Goal: Information Seeking & Learning: Understand process/instructions

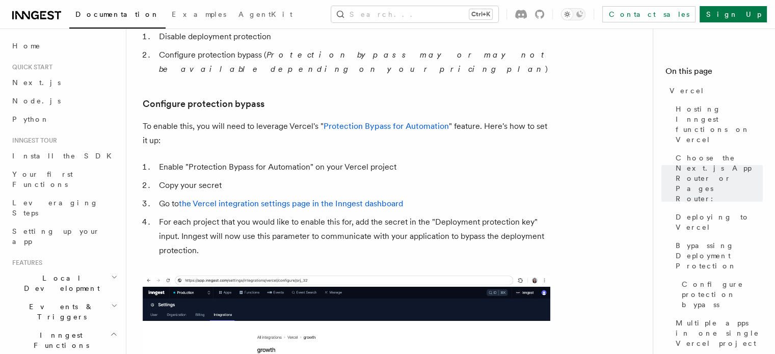
scroll to position [921, 0]
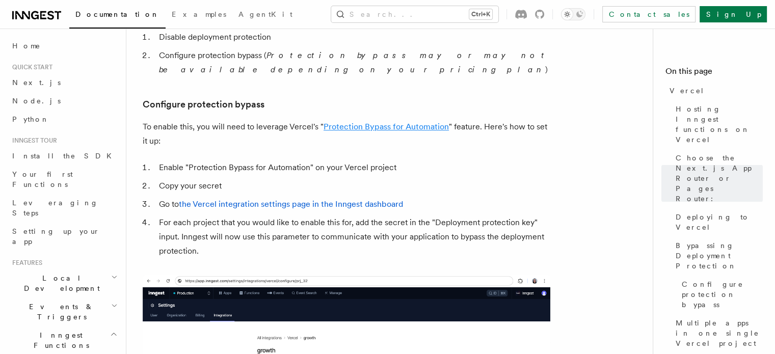
click at [370, 122] on link "Protection Bypass for Automation" at bounding box center [386, 127] width 125 height 10
click at [322, 199] on link "the Vercel integration settings page in the Inngest dashboard" at bounding box center [291, 204] width 224 height 10
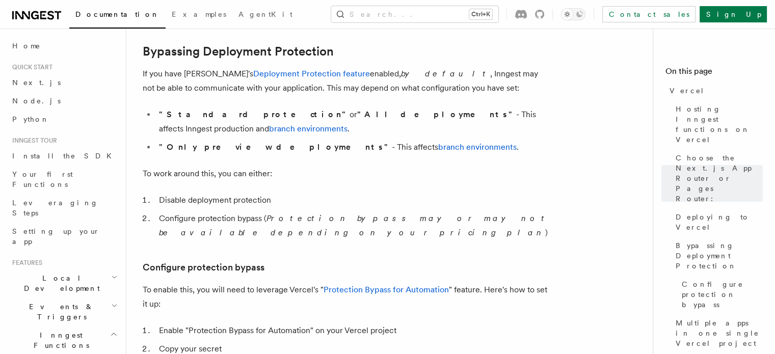
scroll to position [751, 0]
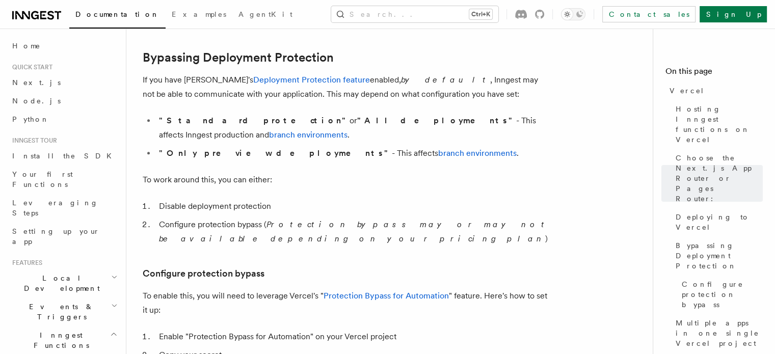
click at [251, 199] on li "Disable deployment protection" at bounding box center [353, 206] width 395 height 14
click at [407, 14] on button "Search... Ctrl+K" at bounding box center [414, 14] width 167 height 16
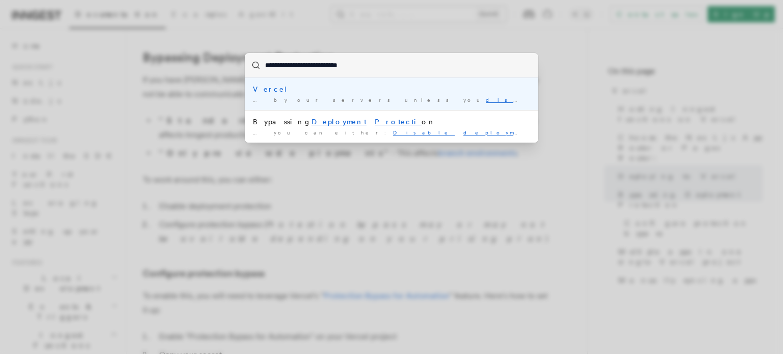
type input "**********"
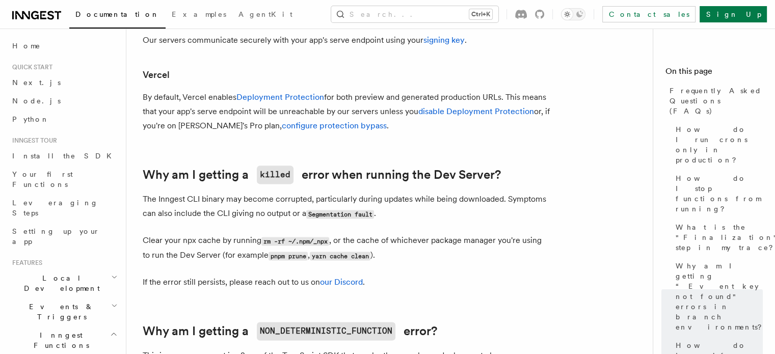
scroll to position [1280, 0]
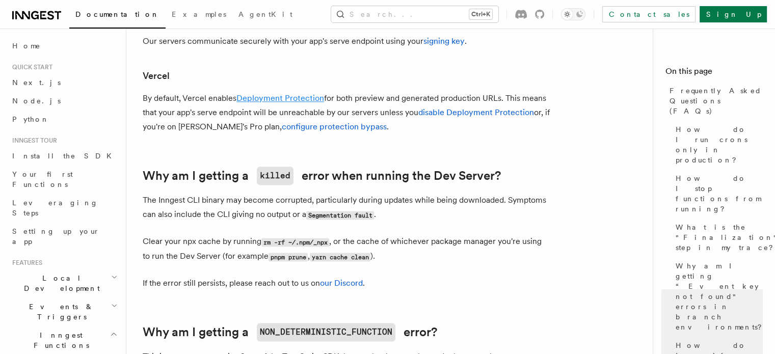
click at [301, 95] on link "Deployment Protection" at bounding box center [281, 98] width 88 height 10
